Goal: Transaction & Acquisition: Book appointment/travel/reservation

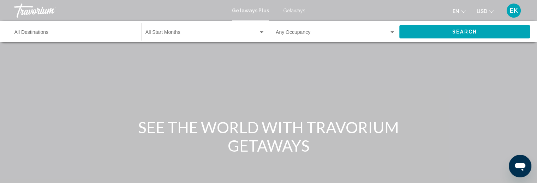
click at [34, 32] on input "Destination All Destinations" at bounding box center [74, 34] width 120 height 6
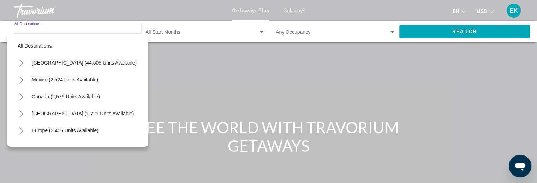
click at [34, 32] on input "Destination All Destinations" at bounding box center [74, 34] width 120 height 6
click at [22, 64] on icon "Toggle United States (44,505 units available)" at bounding box center [21, 63] width 4 height 7
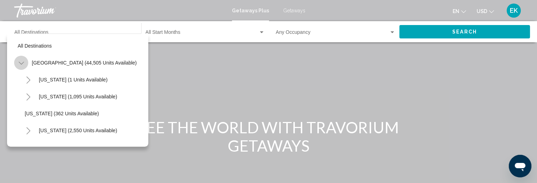
click at [22, 64] on icon "Toggle United States (44,505 units available)" at bounding box center [21, 63] width 5 height 7
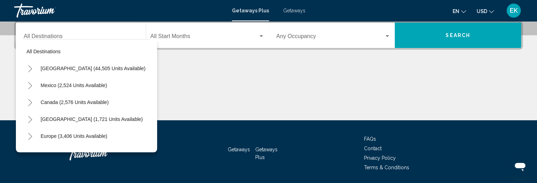
click at [30, 69] on icon "Toggle United States (44,505 units available)" at bounding box center [30, 68] width 5 height 7
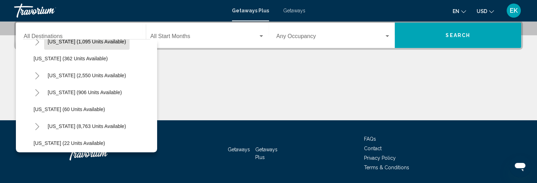
scroll to position [71, 0]
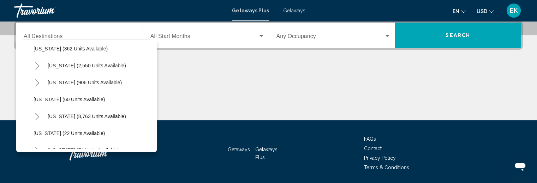
click at [37, 118] on icon "Toggle Florida (8,763 units available)" at bounding box center [37, 116] width 5 height 7
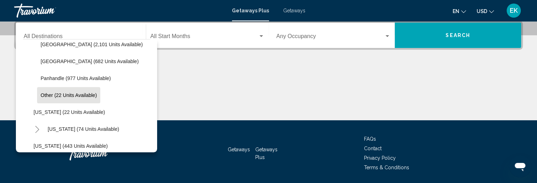
scroll to position [141, 0]
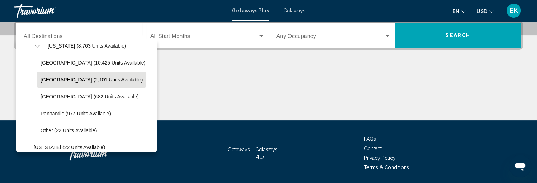
click at [87, 81] on span "[GEOGRAPHIC_DATA] (2,101 units available)" at bounding box center [92, 80] width 102 height 6
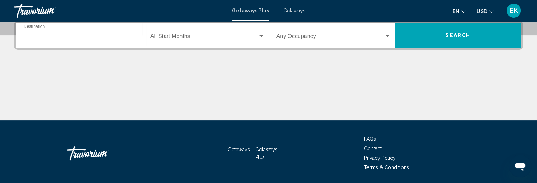
type input "**********"
click at [87, 81] on div "Main content" at bounding box center [268, 93] width 509 height 53
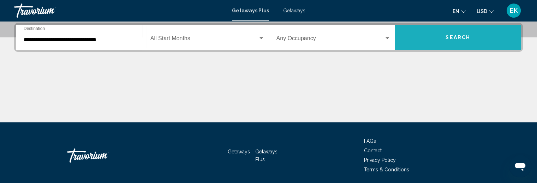
click at [469, 35] on span "Search" at bounding box center [458, 38] width 25 height 6
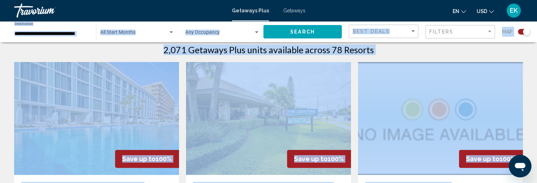
scroll to position [177, 0]
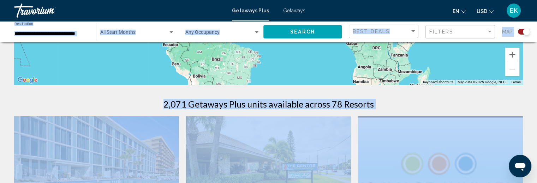
click at [153, 11] on link "Travorium" at bounding box center [119, 11] width 211 height 14
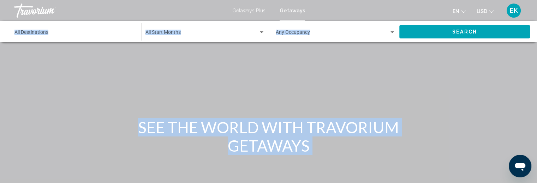
click at [98, 38] on div "Destination All Destinations" at bounding box center [74, 31] width 120 height 19
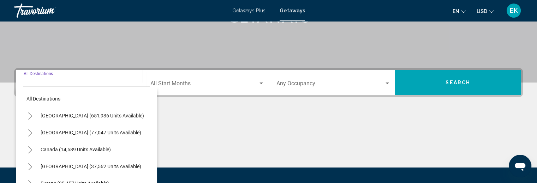
scroll to position [165, 0]
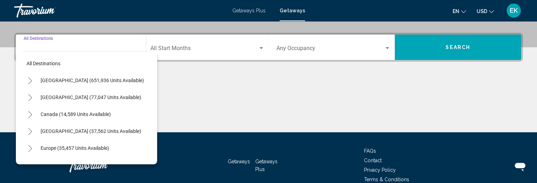
click at [31, 80] on icon "Toggle United States (651,936 units available)" at bounding box center [30, 80] width 5 height 7
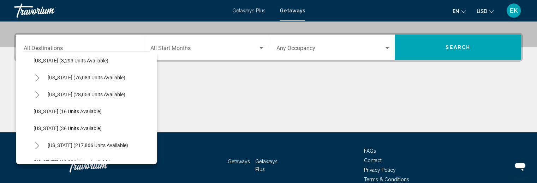
scroll to position [106, 0]
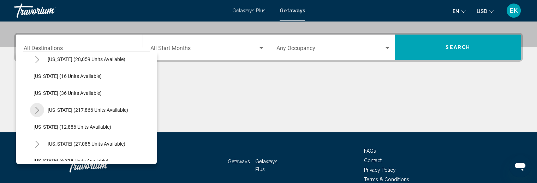
click at [37, 110] on icon "Toggle Florida (217,866 units available)" at bounding box center [37, 110] width 5 height 7
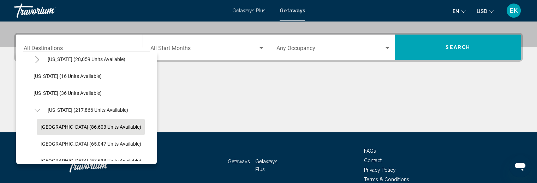
scroll to position [141, 0]
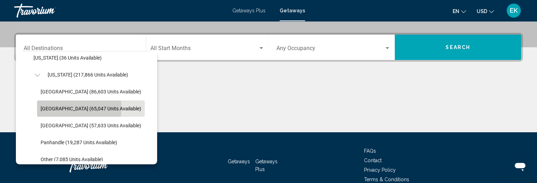
click at [60, 108] on span "[GEOGRAPHIC_DATA] (65,047 units available)" at bounding box center [91, 109] width 101 height 6
type input "**********"
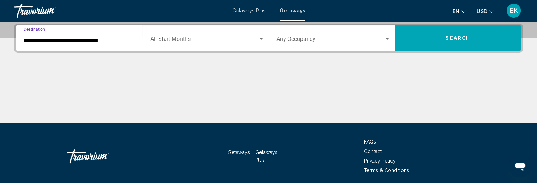
scroll to position [174, 0]
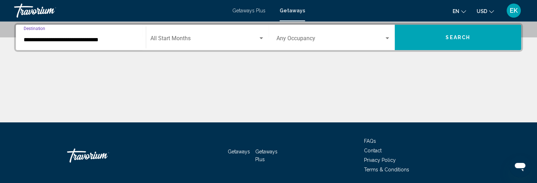
click at [429, 36] on button "Search" at bounding box center [458, 37] width 126 height 25
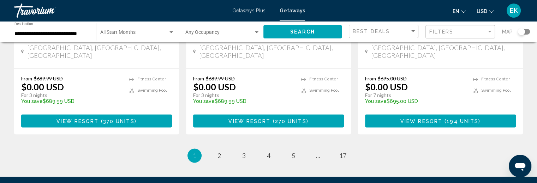
scroll to position [954, 0]
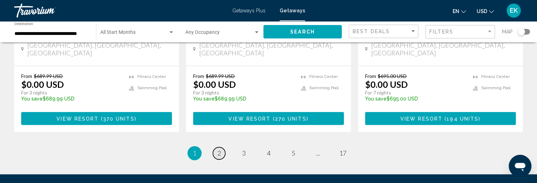
click at [222, 147] on link "page 2" at bounding box center [219, 153] width 12 height 12
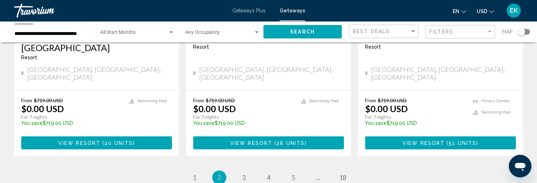
scroll to position [954, 0]
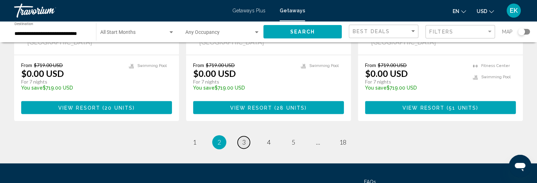
click at [247, 136] on link "page 3" at bounding box center [244, 142] width 12 height 12
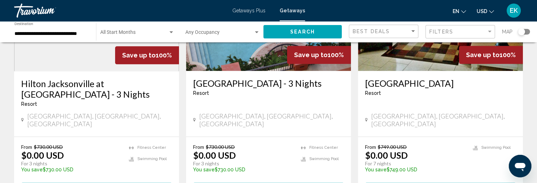
scroll to position [918, 0]
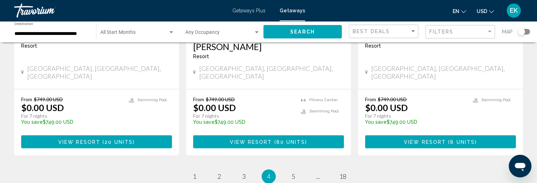
scroll to position [954, 0]
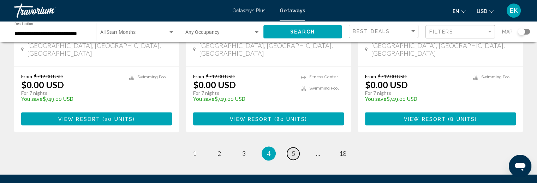
click at [294, 150] on span "5" at bounding box center [294, 154] width 4 height 8
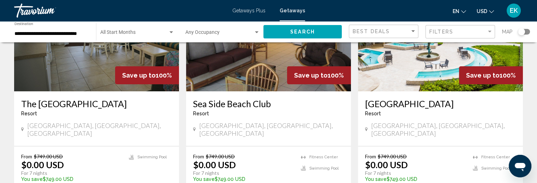
scroll to position [106, 0]
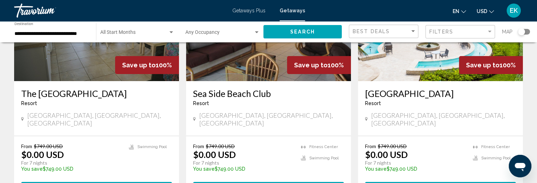
click at [64, 70] on img "Main content" at bounding box center [96, 24] width 165 height 113
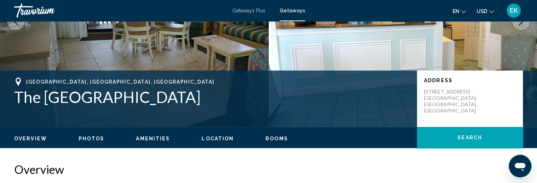
scroll to position [35, 0]
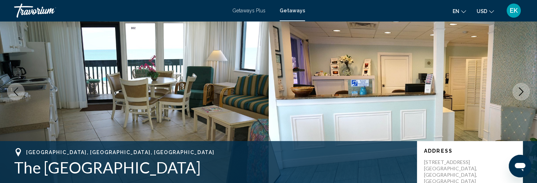
click at [520, 93] on icon "Next image" at bounding box center [521, 92] width 8 height 8
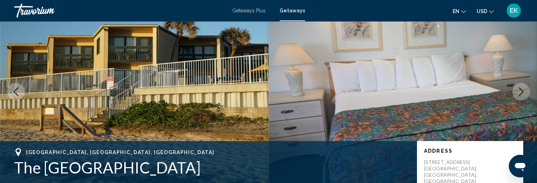
click at [522, 92] on icon "Next image" at bounding box center [521, 92] width 5 height 8
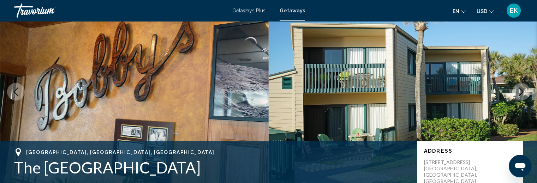
click at [522, 92] on icon "Next image" at bounding box center [521, 92] width 5 height 8
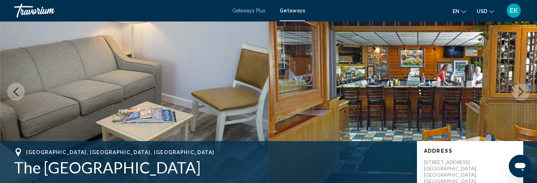
click at [522, 92] on icon "Next image" at bounding box center [521, 92] width 5 height 8
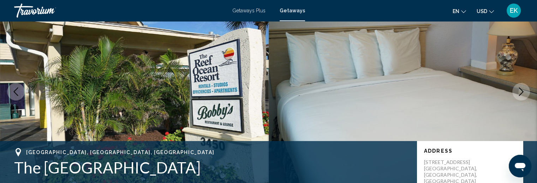
click at [522, 92] on icon "Next image" at bounding box center [521, 92] width 5 height 8
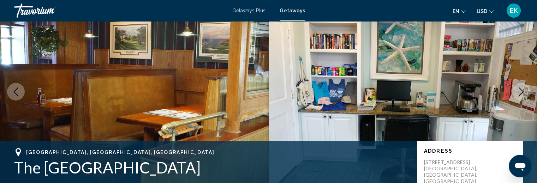
click at [522, 92] on icon "Next image" at bounding box center [521, 92] width 5 height 8
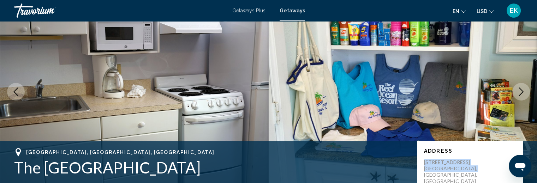
drag, startPoint x: 469, startPoint y: 170, endPoint x: 425, endPoint y: 161, distance: 45.7
click at [425, 161] on p "[STREET_ADDRESS]" at bounding box center [452, 171] width 57 height 25
click at [312, 53] on img "Main content" at bounding box center [403, 92] width 269 height 212
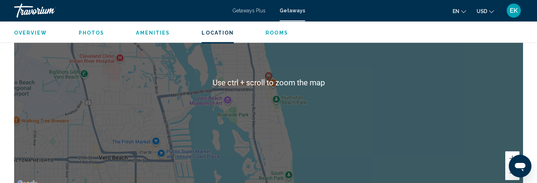
scroll to position [989, 0]
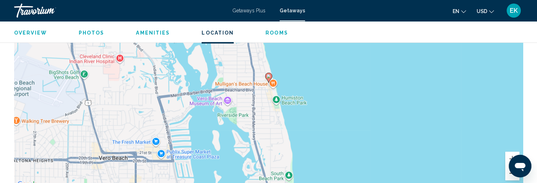
click at [507, 166] on button "Zoom out" at bounding box center [512, 173] width 14 height 14
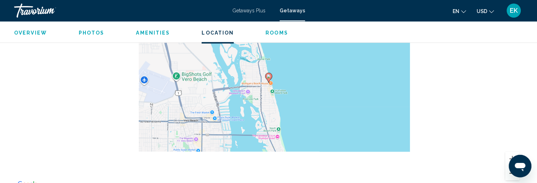
click at [507, 166] on button "Zoom out" at bounding box center [512, 173] width 14 height 14
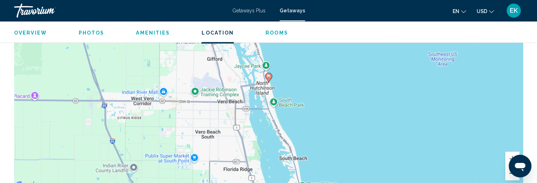
click at [507, 166] on button "Zoom out" at bounding box center [512, 173] width 14 height 14
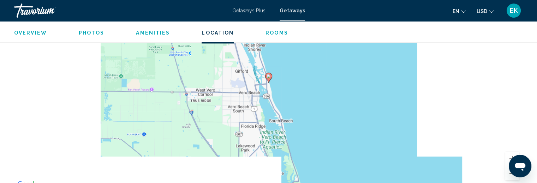
click at [507, 166] on button "Zoom out" at bounding box center [512, 173] width 14 height 14
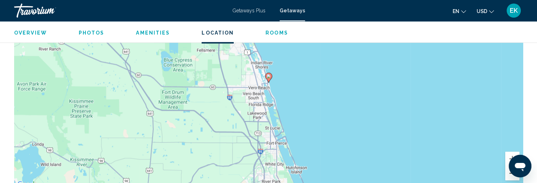
click at [506, 166] on button "Zoom out" at bounding box center [512, 173] width 14 height 14
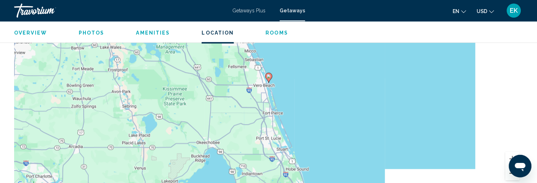
click at [506, 166] on button "Zoom out" at bounding box center [512, 173] width 14 height 14
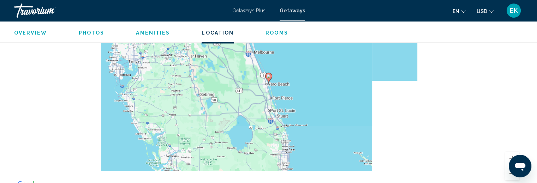
click at [506, 166] on button "Zoom out" at bounding box center [512, 173] width 14 height 14
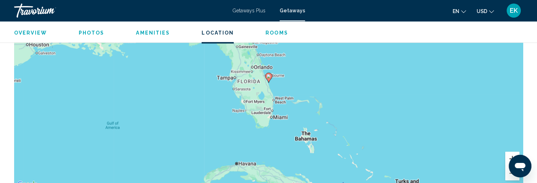
click at [510, 154] on button "Zoom in" at bounding box center [512, 159] width 14 height 14
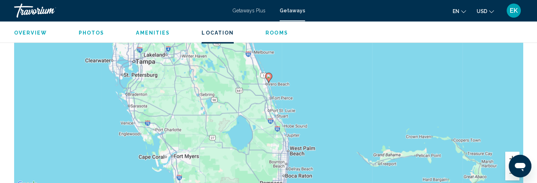
click at [509, 154] on button "Zoom in" at bounding box center [512, 159] width 14 height 14
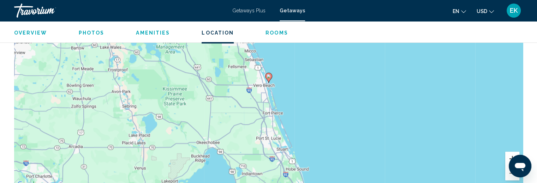
click at [509, 154] on button "Zoom in" at bounding box center [512, 159] width 14 height 14
